Goal: Navigation & Orientation: Find specific page/section

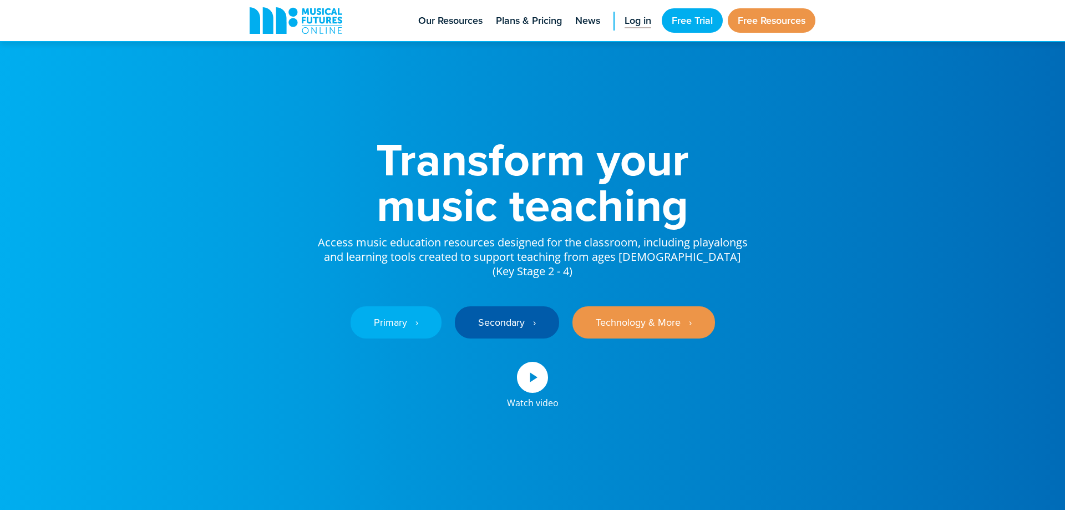
click at [637, 22] on span "Log in" at bounding box center [638, 20] width 27 height 15
click at [639, 22] on span "Log in" at bounding box center [638, 20] width 27 height 15
click at [772, 18] on link "Free Resources" at bounding box center [772, 20] width 88 height 24
